Goal: Task Accomplishment & Management: Manage account settings

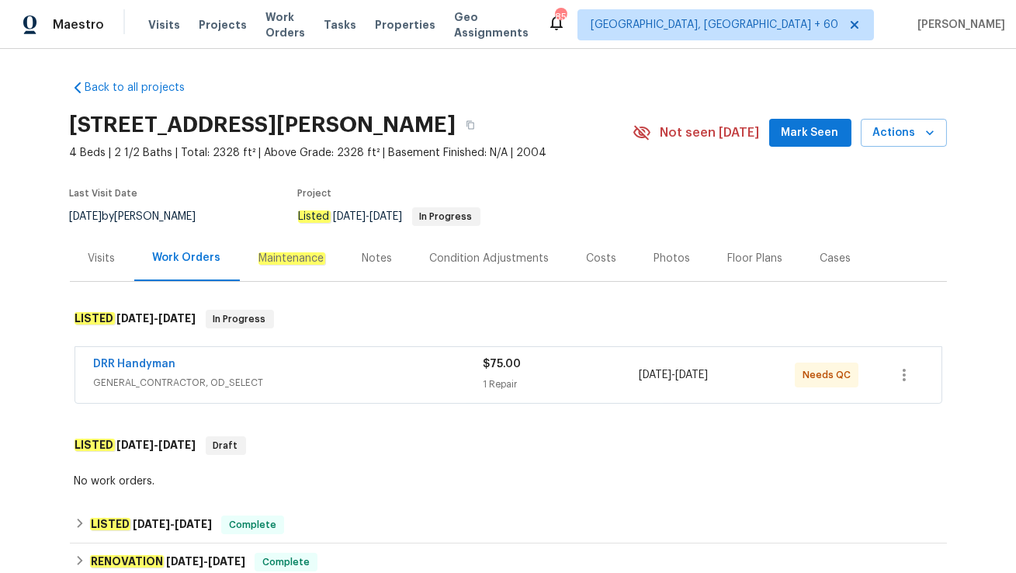
click at [317, 361] on div "DRR Handyman" at bounding box center [289, 365] width 390 height 19
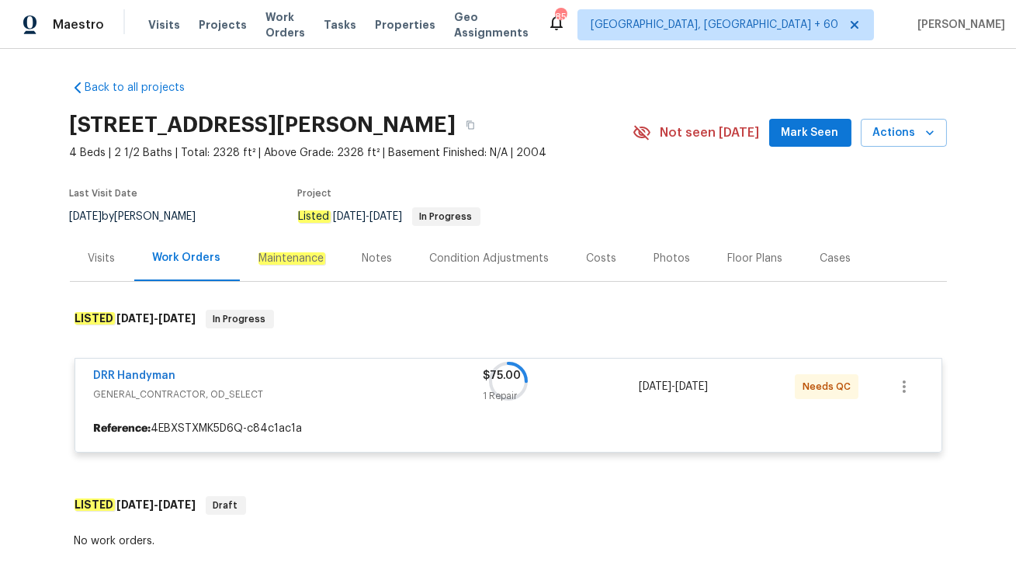
scroll to position [130, 0]
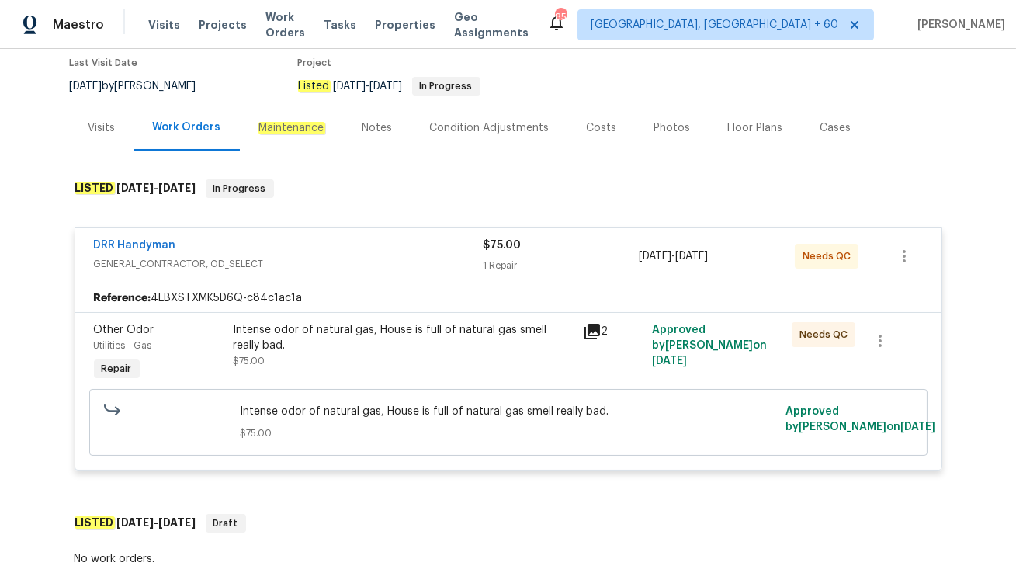
click at [92, 125] on div "Visits" at bounding box center [101, 128] width 27 height 16
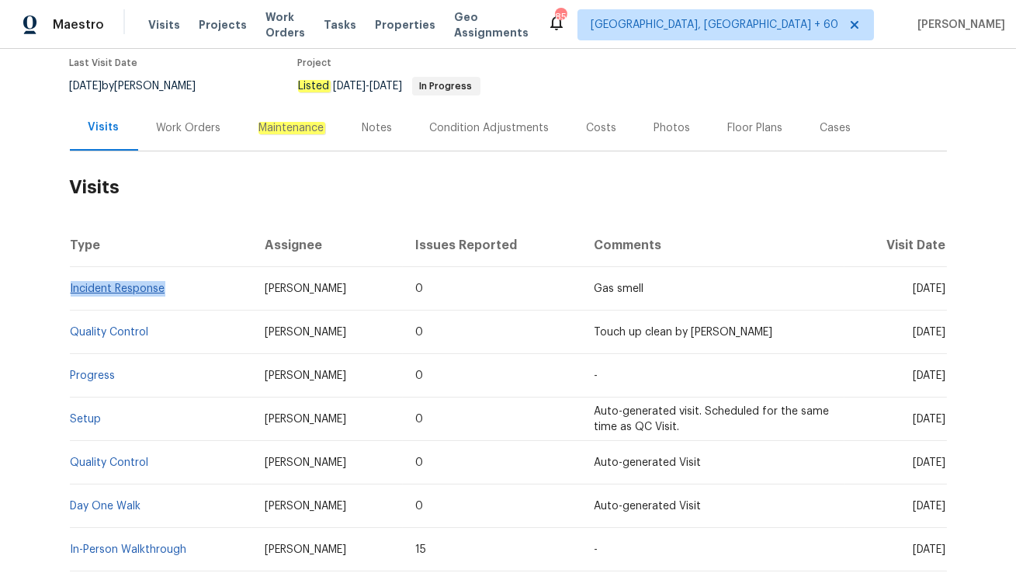
drag, startPoint x: 169, startPoint y: 289, endPoint x: 70, endPoint y: 290, distance: 99.3
click at [70, 290] on td "Incident Response" at bounding box center [161, 288] width 183 height 43
copy link "Incident Response"
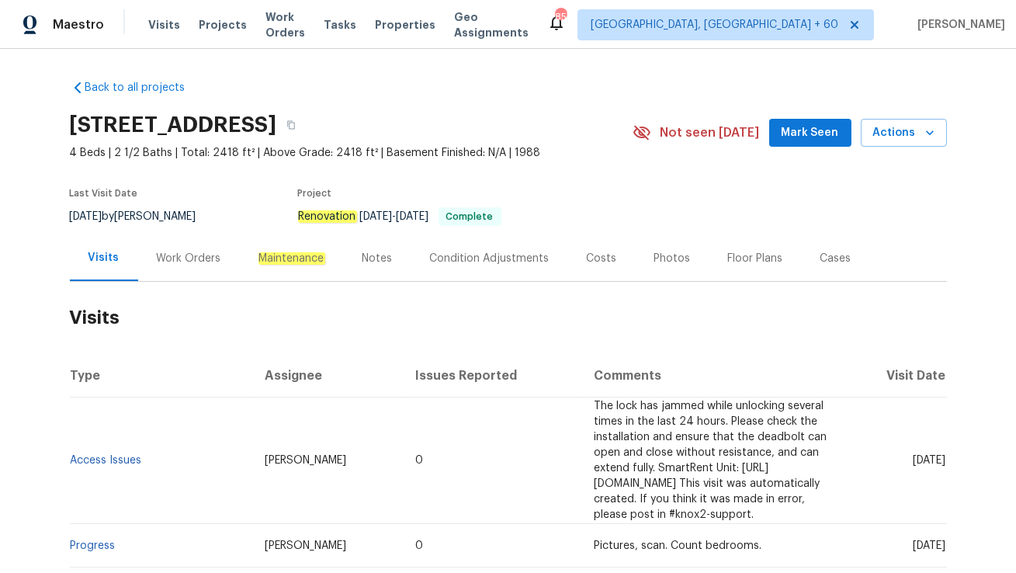
click at [196, 260] on div "Work Orders" at bounding box center [189, 259] width 64 height 16
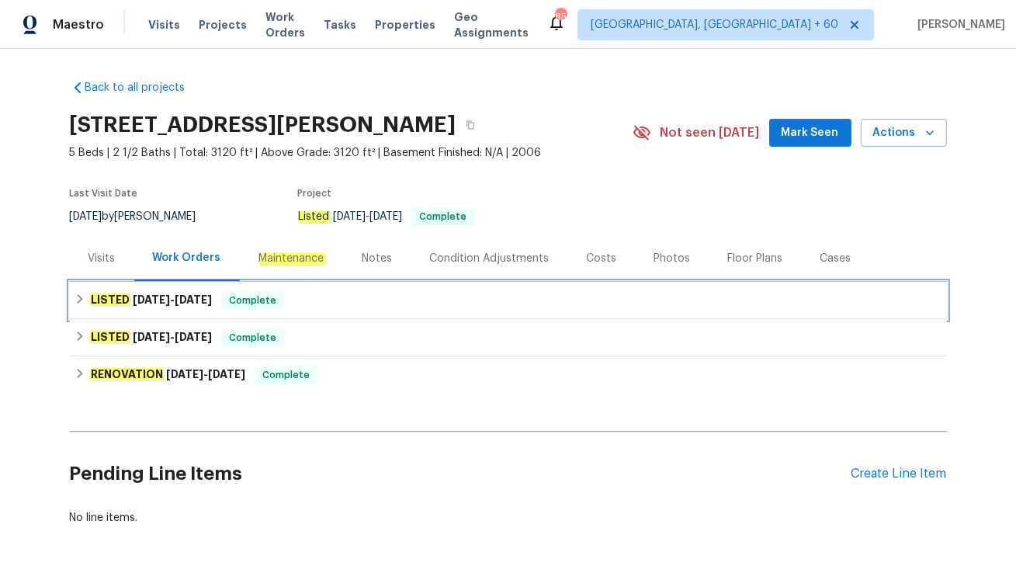
click at [299, 297] on div "LISTED 8/14/25 - 8/18/25 Complete" at bounding box center [509, 300] width 868 height 19
